Goal: Navigation & Orientation: Go to known website

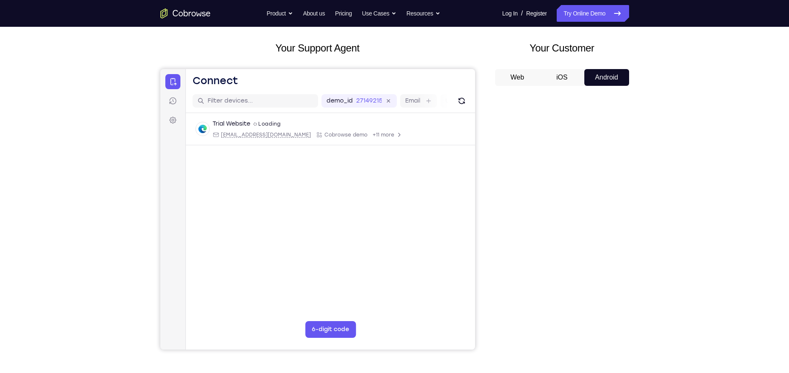
scroll to position [39, 0]
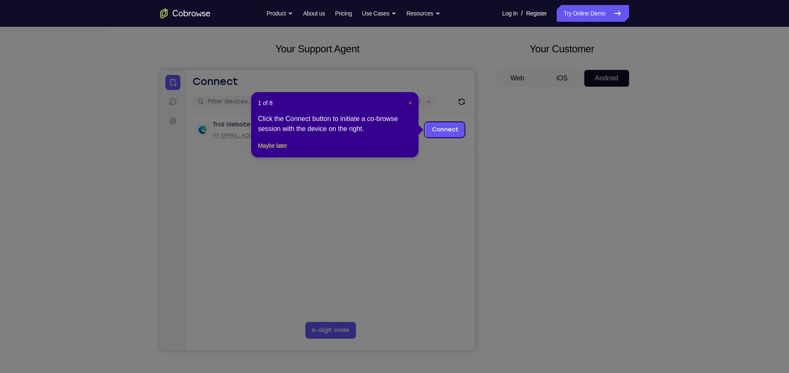
click at [412, 100] on span "×" at bounding box center [410, 103] width 3 height 7
